Goal: Information Seeking & Learning: Learn about a topic

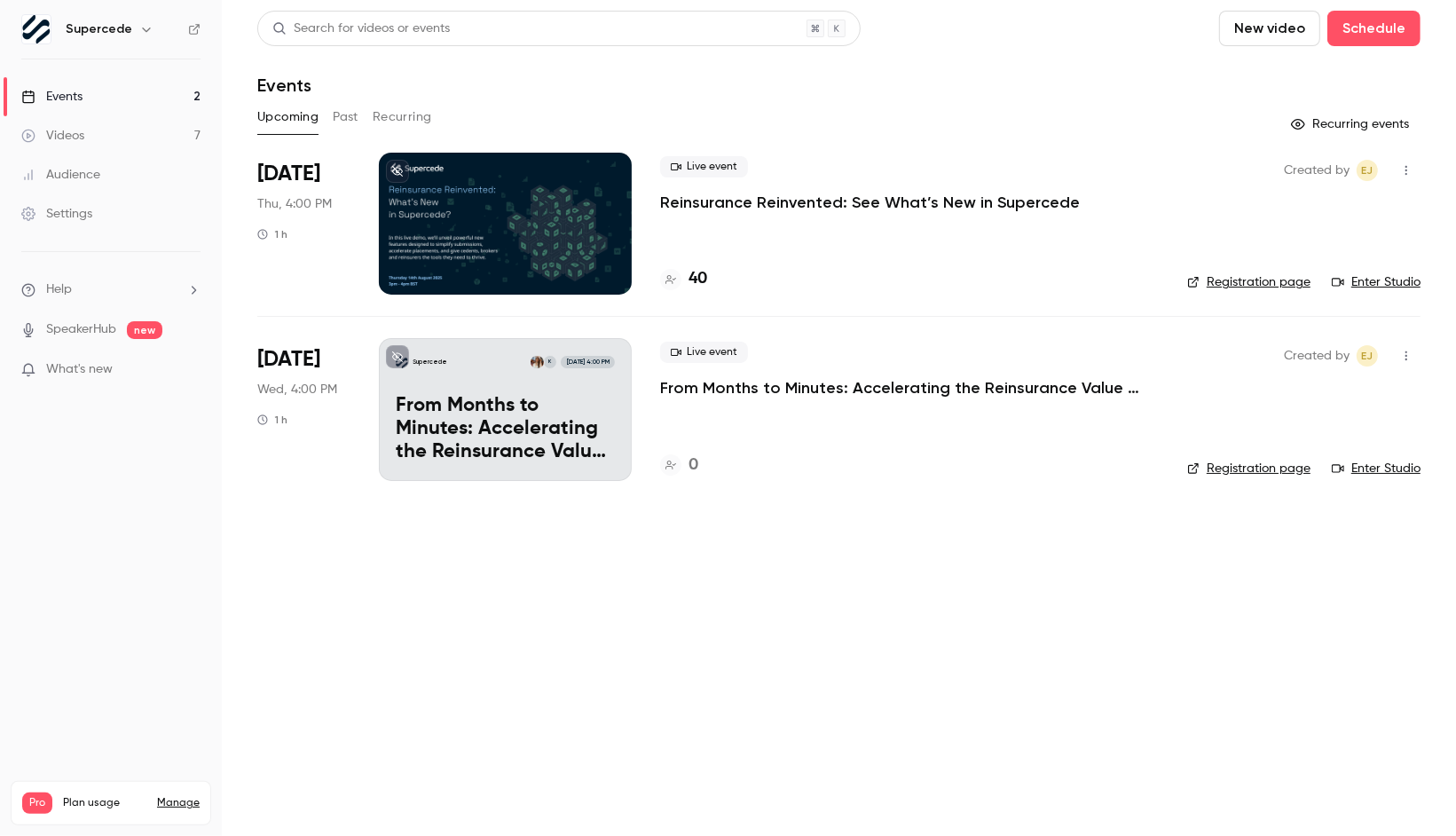
click at [1421, 183] on main "Search for videos or events New video Schedule Events Upcoming Past Recurring R…" at bounding box center [839, 418] width 1234 height 836
click at [1408, 171] on icon "button" at bounding box center [1406, 170] width 14 height 12
click at [1097, 513] on div at bounding box center [728, 418] width 1456 height 836
click at [139, 31] on icon "button" at bounding box center [146, 29] width 14 height 14
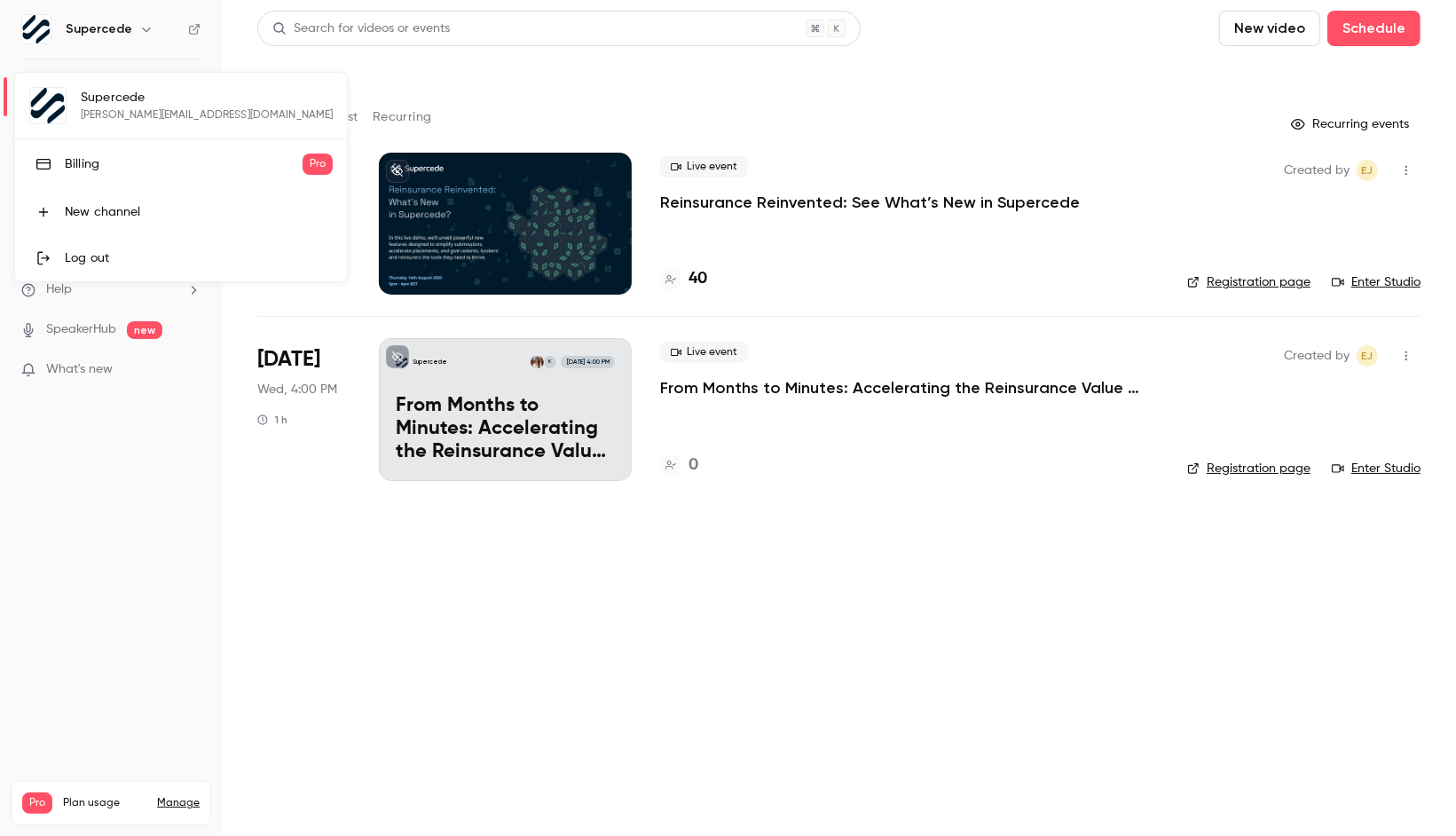
click at [393, 690] on div at bounding box center [728, 418] width 1456 height 836
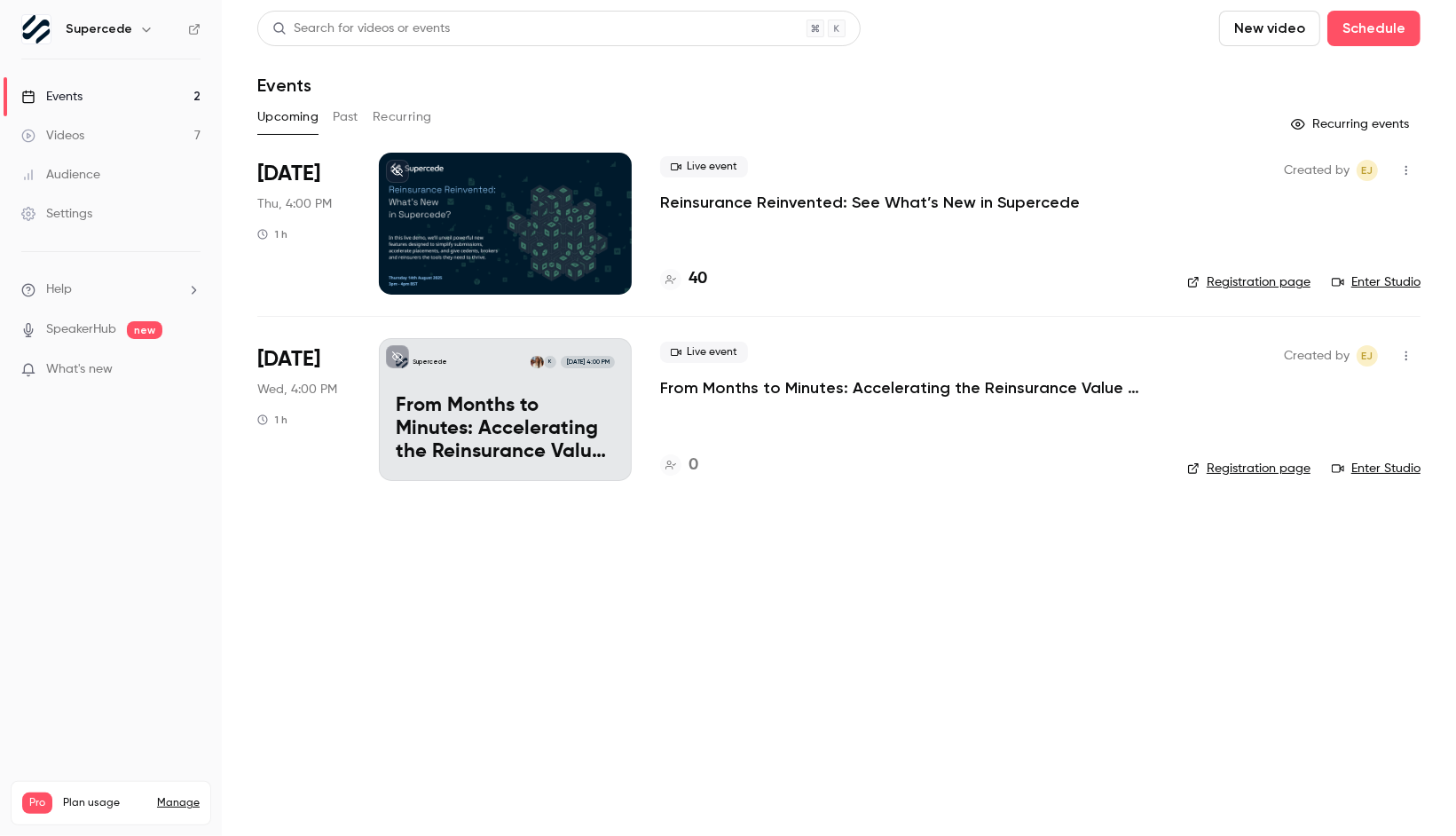
click at [698, 199] on p "Reinsurance Reinvented: See What’s New in Supercede" at bounding box center [869, 202] width 419 height 21
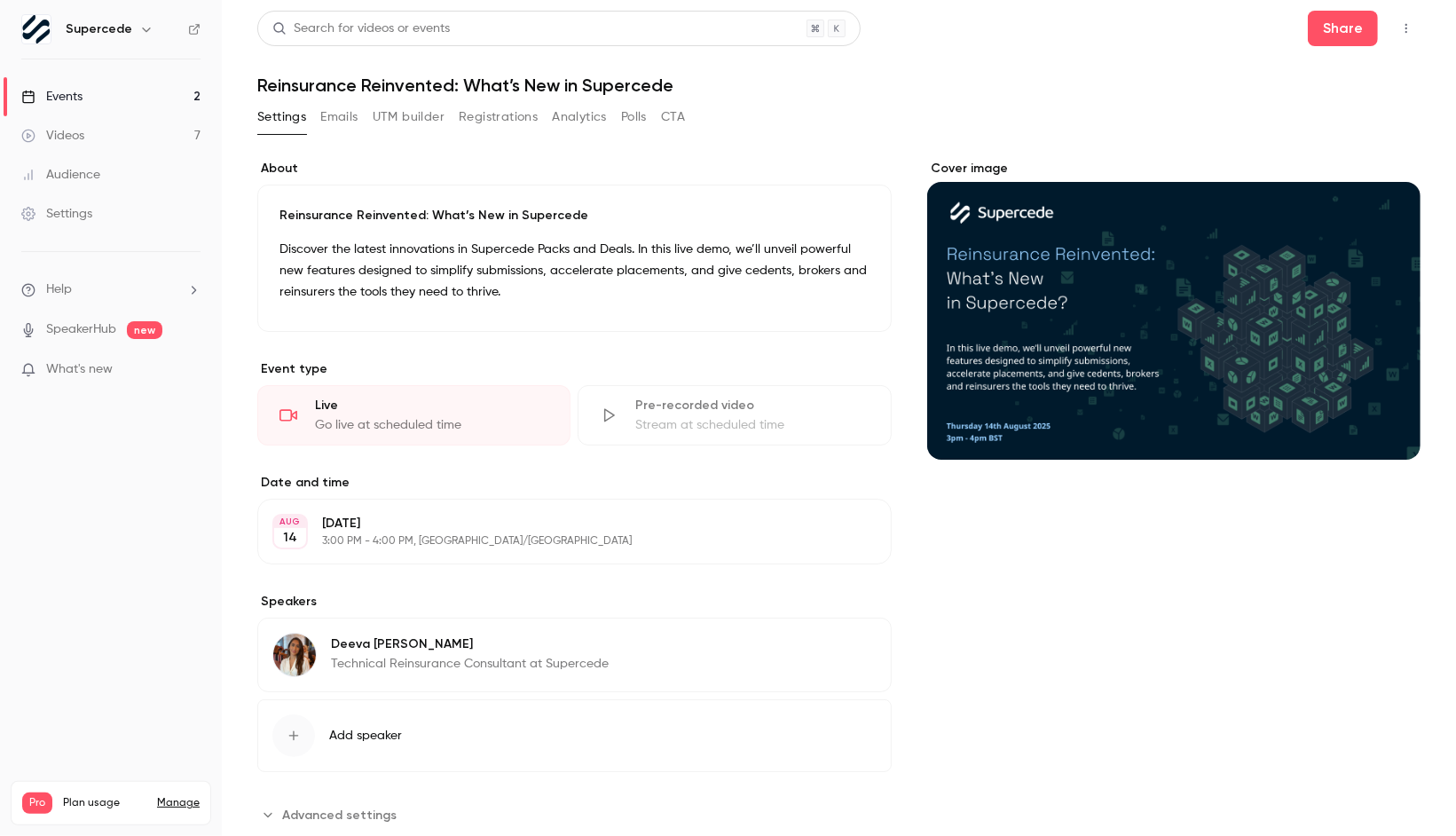
click at [1409, 26] on icon "button" at bounding box center [1406, 28] width 14 height 12
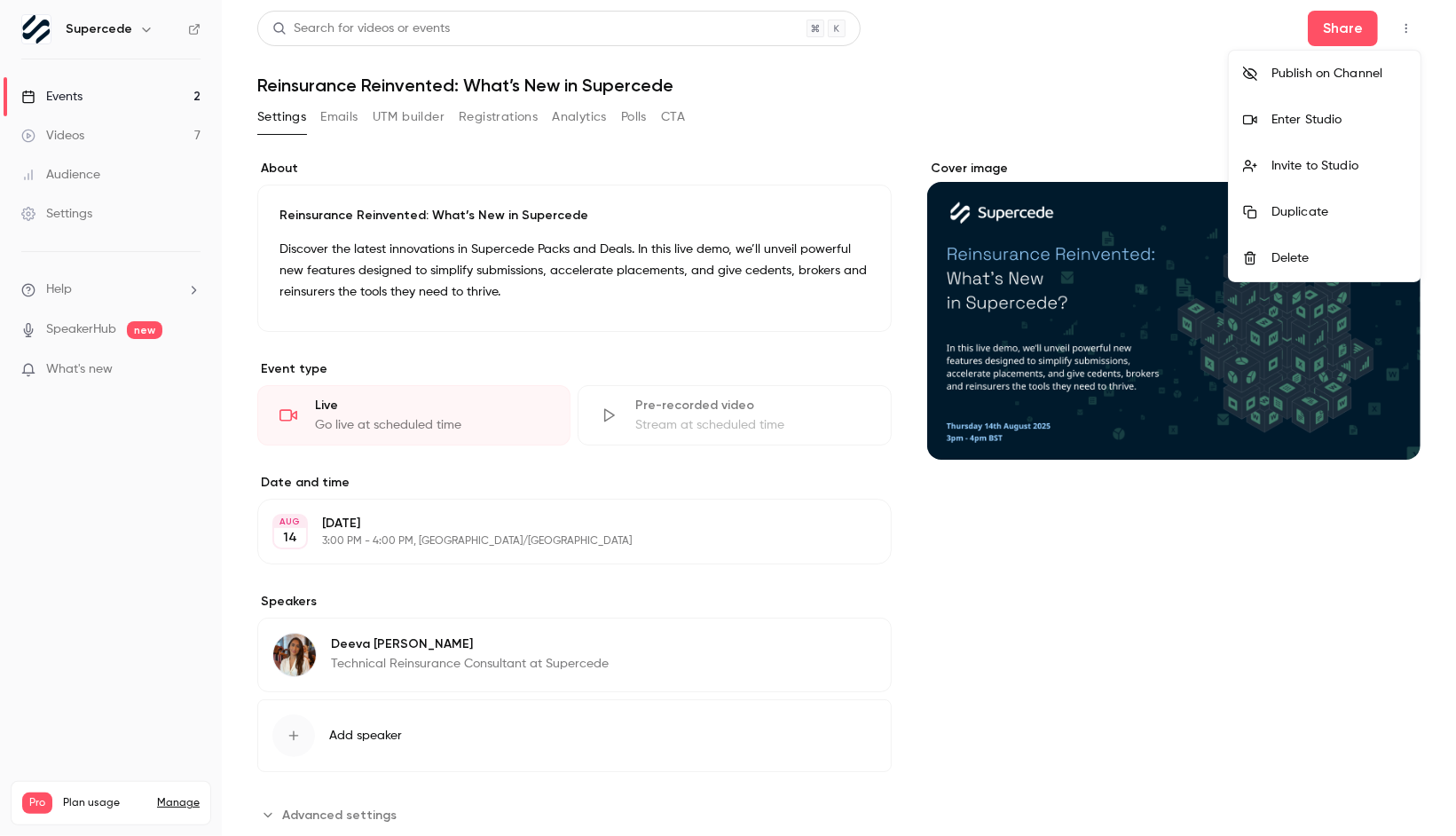
click at [1304, 121] on div "Enter Studio" at bounding box center [1339, 120] width 135 height 18
